Goal: Information Seeking & Learning: Learn about a topic

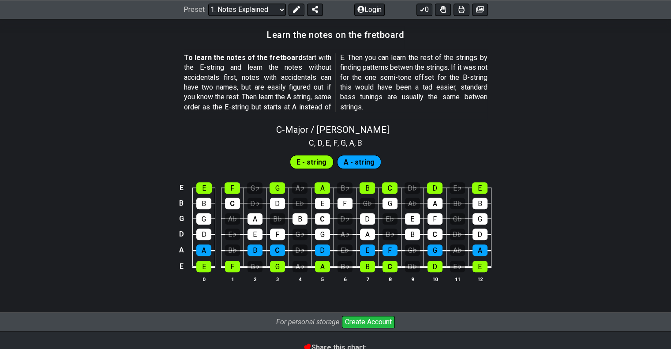
scroll to position [788, 0]
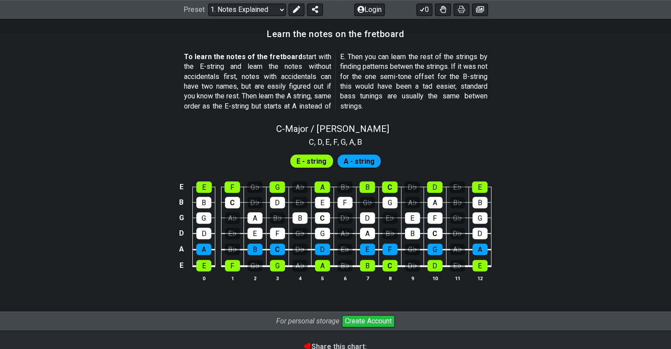
click at [310, 166] on span "E - string" at bounding box center [312, 161] width 30 height 13
click at [203, 190] on div "E" at bounding box center [203, 186] width 15 height 11
click at [234, 187] on div "F" at bounding box center [232, 186] width 15 height 11
click at [210, 185] on div "E" at bounding box center [203, 186] width 15 height 11
click at [241, 185] on td "F" at bounding box center [232, 179] width 23 height 15
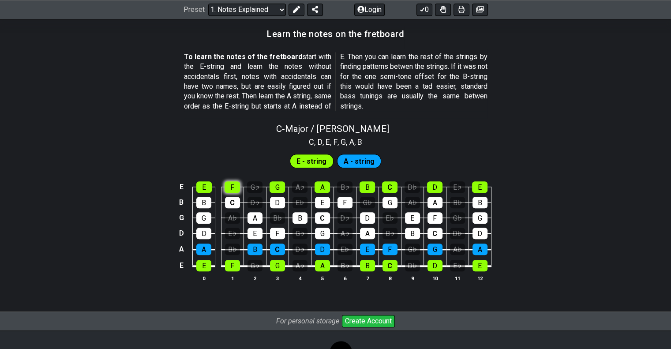
click at [237, 185] on div "F" at bounding box center [232, 186] width 15 height 11
click at [280, 185] on div "G" at bounding box center [277, 186] width 15 height 11
click at [327, 184] on div "A" at bounding box center [322, 186] width 15 height 11
click at [371, 183] on div "B" at bounding box center [367, 186] width 15 height 11
click at [392, 185] on div "C" at bounding box center [389, 186] width 15 height 11
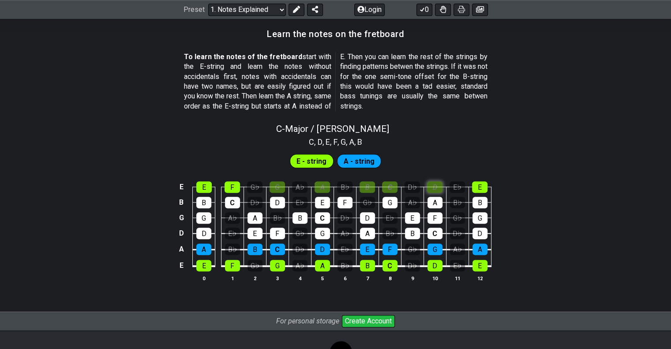
click at [441, 185] on div "D" at bounding box center [434, 186] width 15 height 11
click at [494, 185] on div "E E F G♭ G A♭ A B♭ B C D♭ D E♭ E B B C D♭ D E♭ E F G♭ G A♭ A B♭ B G G A♭ A B♭ B…" at bounding box center [335, 232] width 671 height 124
click at [476, 186] on div "E" at bounding box center [479, 186] width 15 height 11
click at [208, 186] on div "E" at bounding box center [203, 186] width 15 height 11
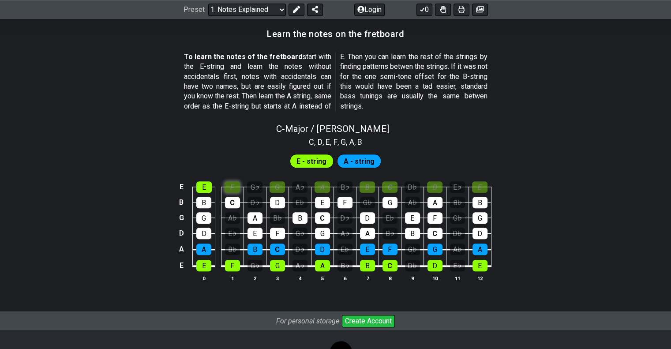
click at [230, 183] on div "F" at bounding box center [232, 186] width 15 height 11
click at [281, 183] on div "G" at bounding box center [277, 186] width 15 height 11
click at [330, 184] on div "A" at bounding box center [322, 186] width 15 height 11
click at [369, 185] on div "B" at bounding box center [367, 186] width 15 height 11
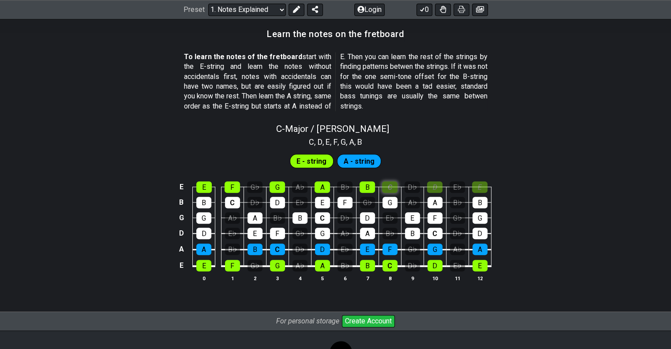
click at [384, 185] on div "C" at bounding box center [389, 186] width 15 height 11
click at [431, 185] on div "D" at bounding box center [434, 186] width 15 height 11
click at [476, 186] on div "E" at bounding box center [479, 186] width 15 height 11
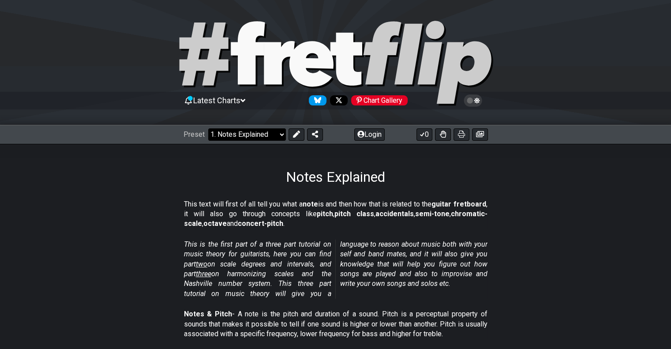
click at [279, 136] on select "Welcome to #fretflip! Initial Preset Custom Preset Minor Pentatonic Major Penta…" at bounding box center [247, 134] width 78 height 12
click at [208, 128] on select "Welcome to #fretflip! Initial Preset Custom Preset Minor Pentatonic Major Penta…" at bounding box center [247, 134] width 78 height 12
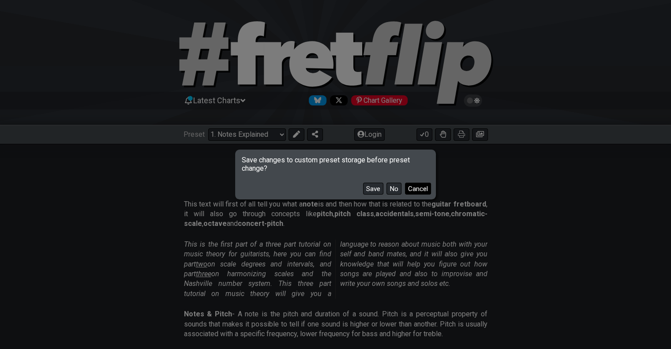
click at [415, 192] on button "Cancel" at bounding box center [418, 189] width 26 height 12
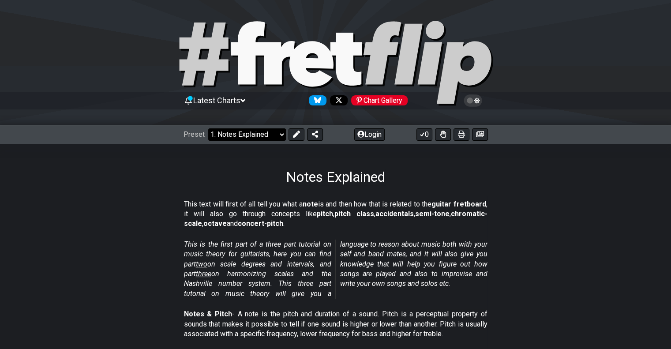
click at [275, 133] on select "Welcome to #fretflip! Initial Preset Custom Preset Minor Pentatonic Major Penta…" at bounding box center [247, 134] width 78 height 12
click at [208, 128] on select "Welcome to #fretflip! Initial Preset Custom Preset Minor Pentatonic Major Penta…" at bounding box center [247, 134] width 78 height 12
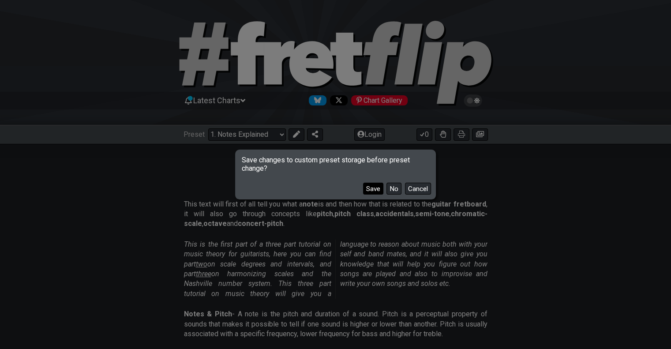
click at [367, 188] on button "Save" at bounding box center [373, 189] width 20 height 12
select select "/minor-pentatonic"
select select "C"
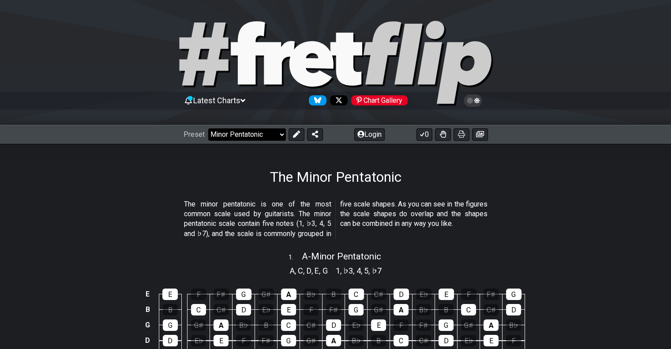
click at [254, 132] on select "Welcome to #fretflip! Initial Preset Notes Explained Minor Pentatonic Major Pen…" at bounding box center [247, 134] width 78 height 12
click at [208, 128] on select "Welcome to #fretflip! Initial Preset Notes Explained Minor Pentatonic Major Pen…" at bounding box center [247, 134] width 78 height 12
select select "/guitar-scales"
select select "C"
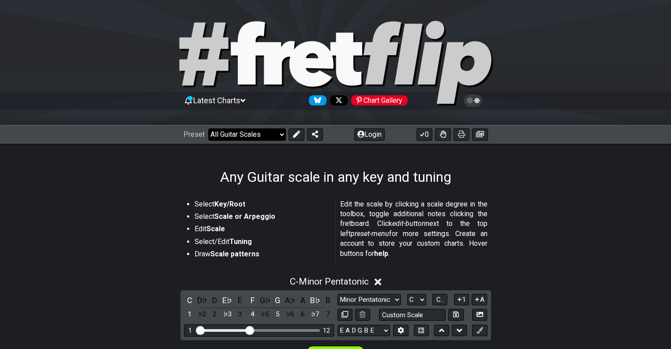
click at [268, 134] on select "Welcome to #fretflip! Initial Preset Notes Explained Minor Pentatonic Major Pen…" at bounding box center [247, 134] width 78 height 12
click at [208, 128] on select "Welcome to #fretflip! Initial Preset Notes Explained Minor Pentatonic Major Pen…" at bounding box center [247, 134] width 78 height 12
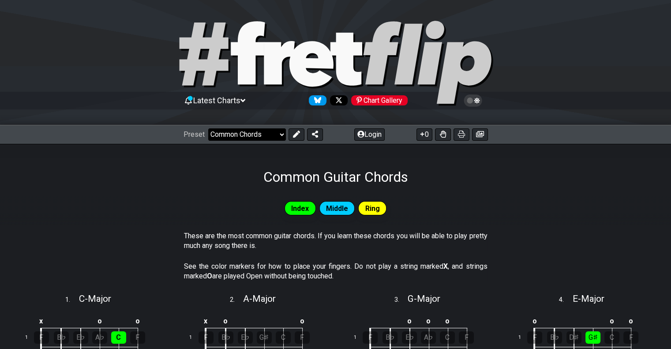
click at [271, 136] on select "Welcome to #fretflip! Initial Preset Notes Explained Minor Pentatonic Major Pen…" at bounding box center [247, 134] width 78 height 12
click at [208, 128] on select "Welcome to #fretflip! Initial Preset Notes Explained Minor Pentatonic Major Pen…" at bounding box center [247, 134] width 78 height 12
select select "/welcome"
select select "C"
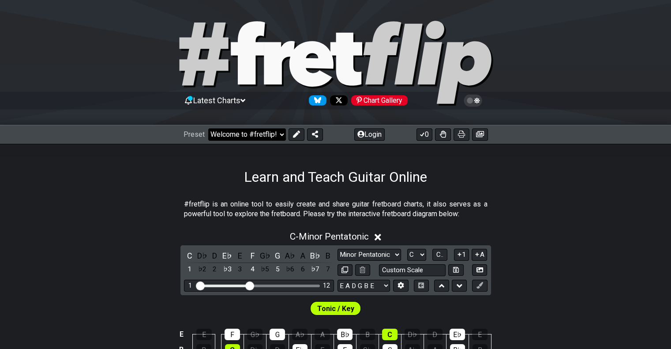
click at [264, 140] on select "Welcome to #fretflip! Initial Preset Notes Explained Minor Pentatonic Major Pen…" at bounding box center [247, 134] width 78 height 12
click at [208, 128] on select "Welcome to #fretflip! Initial Preset Notes Explained Minor Pentatonic Major Pen…" at bounding box center [247, 134] width 78 height 12
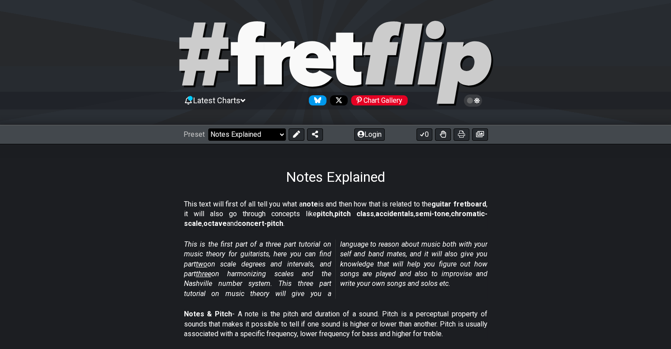
click at [279, 138] on select "Welcome to #fretflip! Initial Preset Notes Explained Minor Pentatonic Major Pen…" at bounding box center [247, 134] width 78 height 12
click at [208, 128] on select "Welcome to #fretflip! Initial Preset Notes Explained Minor Pentatonic Major Pen…" at bounding box center [247, 134] width 78 height 12
select select "/user-defined"
select select "C"
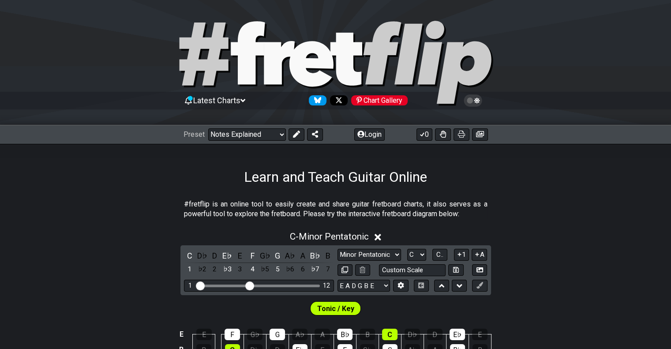
select select "/welcome"
drag, startPoint x: 500, startPoint y: 40, endPoint x: 539, endPoint y: 49, distance: 39.8
click at [539, 49] on div at bounding box center [335, 64] width 671 height 90
